Goal: Task Accomplishment & Management: Manage account settings

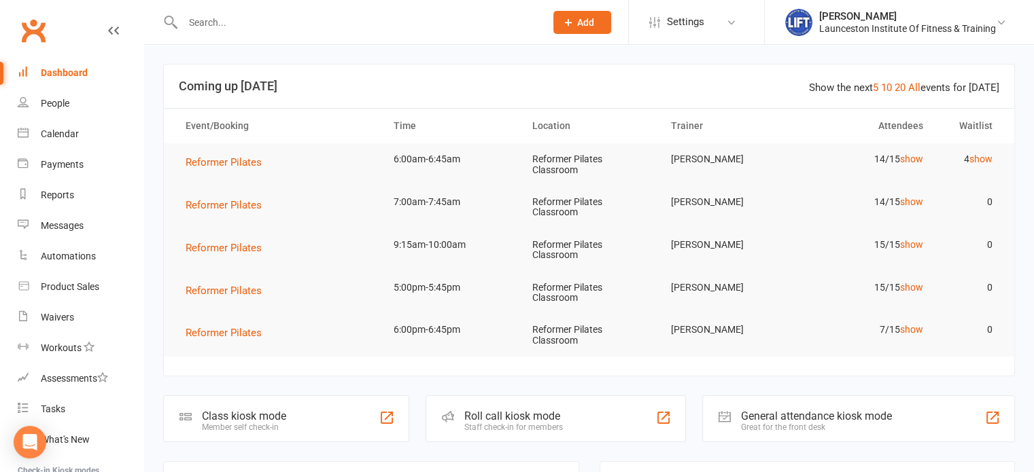
click at [318, 13] on input "text" at bounding box center [357, 22] width 357 height 19
type input "eastoe"
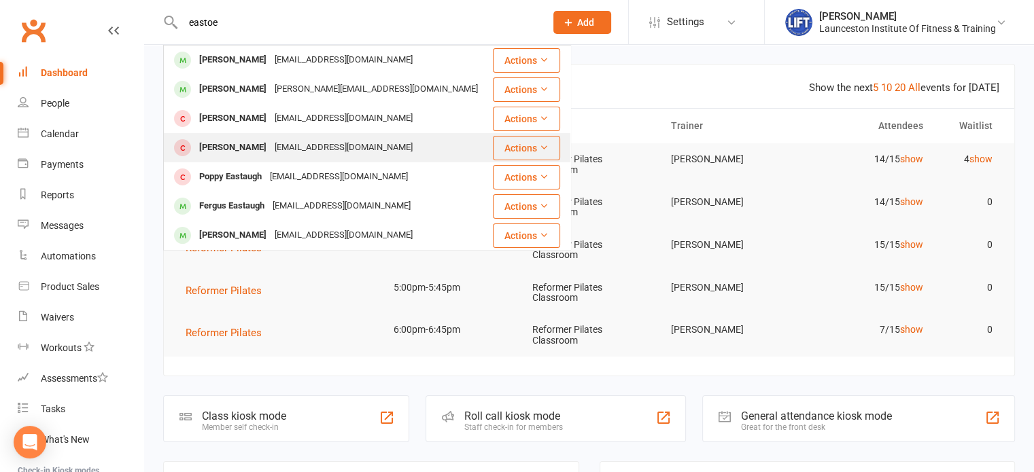
click at [277, 150] on div "[EMAIL_ADDRESS][DOMAIN_NAME]" at bounding box center [344, 148] width 146 height 20
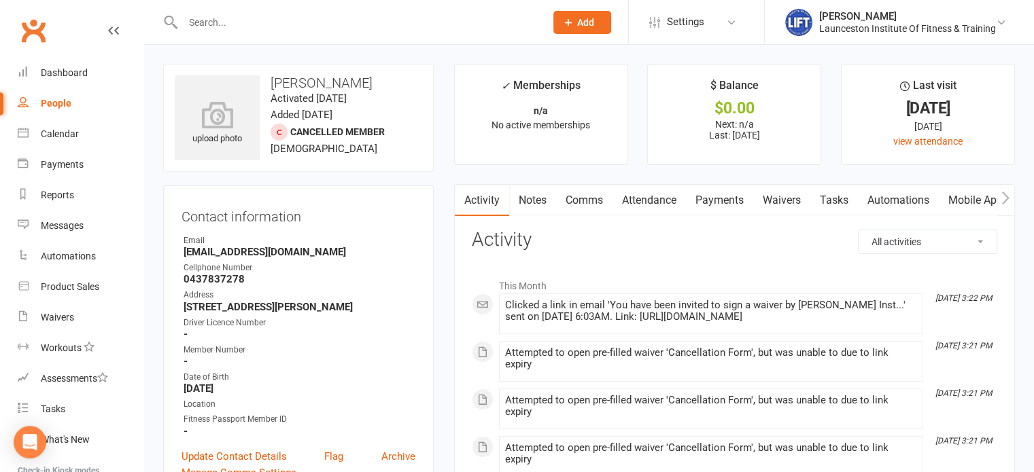
click at [799, 201] on link "Waivers" at bounding box center [781, 200] width 57 height 31
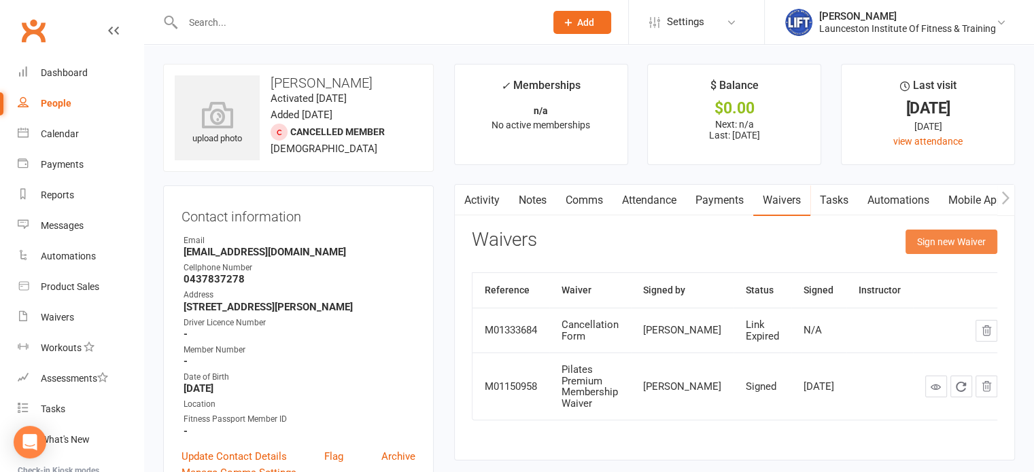
click at [935, 246] on button "Sign new Waiver" at bounding box center [951, 242] width 92 height 24
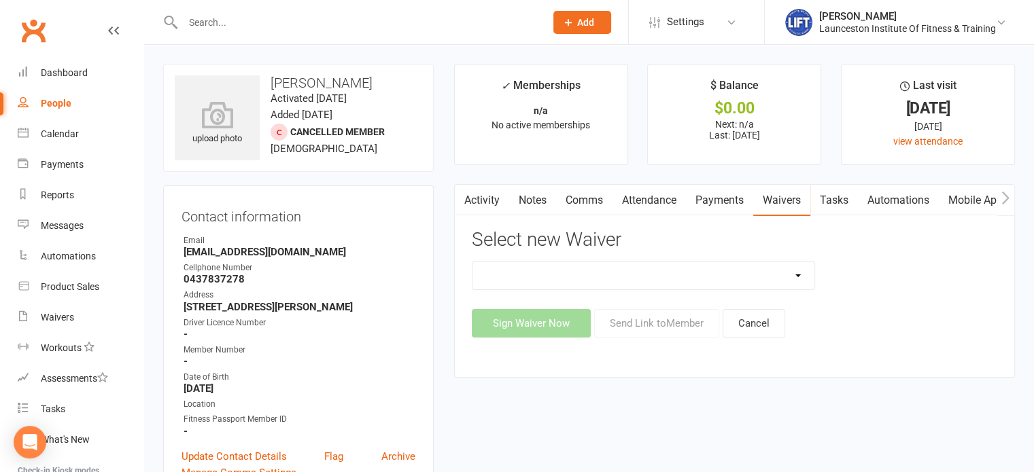
click at [616, 279] on select "24/7 Gym Membership Cancellation Form Casual Class Casual Pilates Class Casual …" at bounding box center [643, 275] width 343 height 27
select select "12888"
click at [472, 262] on select "24/7 Gym Membership Cancellation Form Casual Class Casual Pilates Class Casual …" at bounding box center [643, 275] width 343 height 27
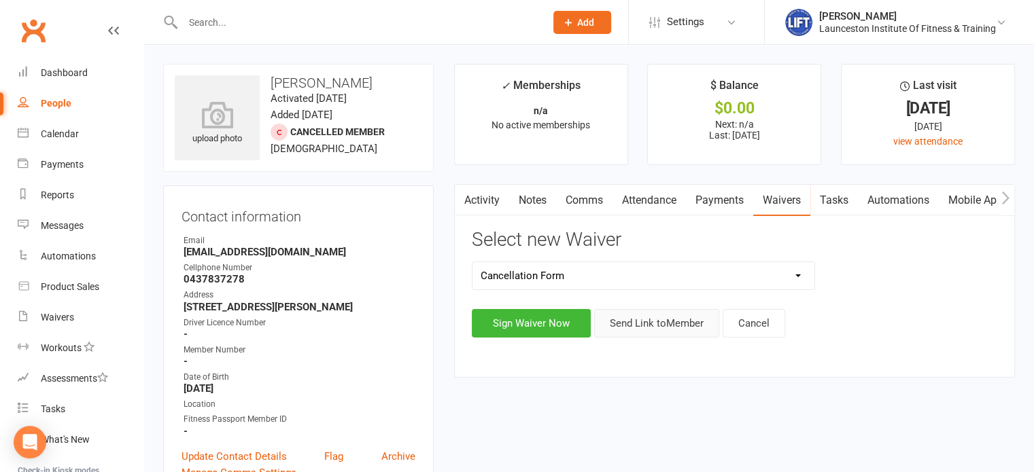
click at [653, 336] on button "Send Link to Member" at bounding box center [656, 323] width 125 height 29
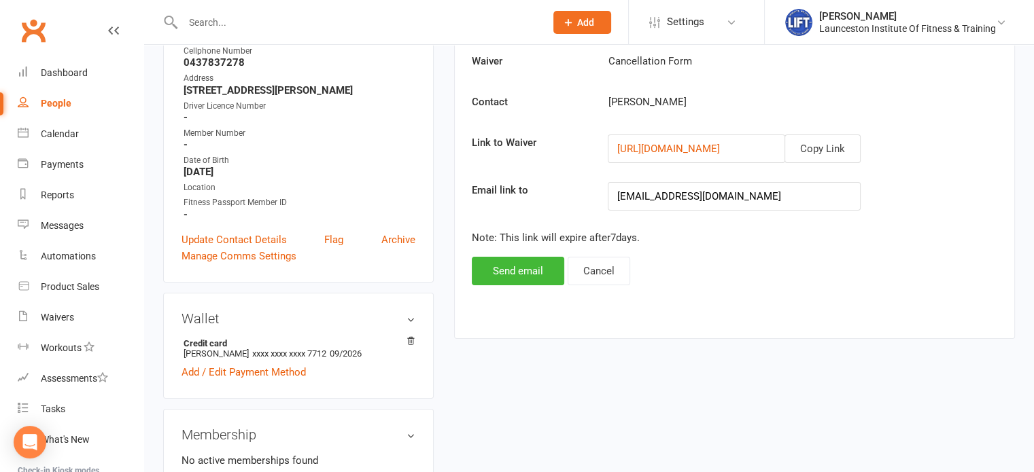
scroll to position [228, 0]
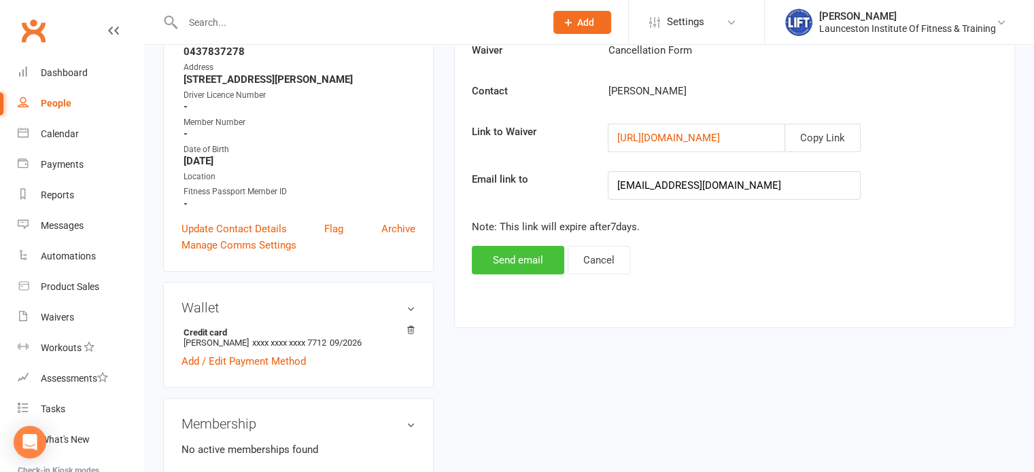
click at [526, 260] on button "Send email" at bounding box center [518, 260] width 92 height 29
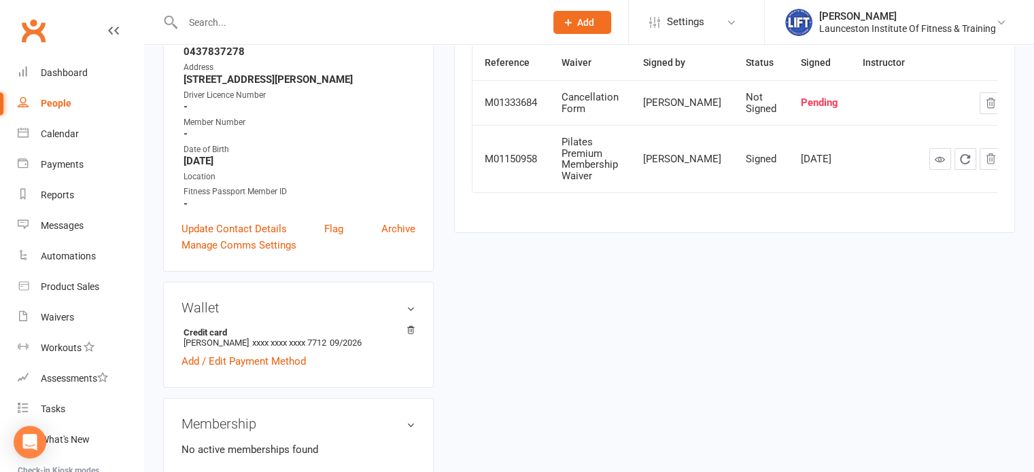
scroll to position [0, 0]
